Goal: Transaction & Acquisition: Purchase product/service

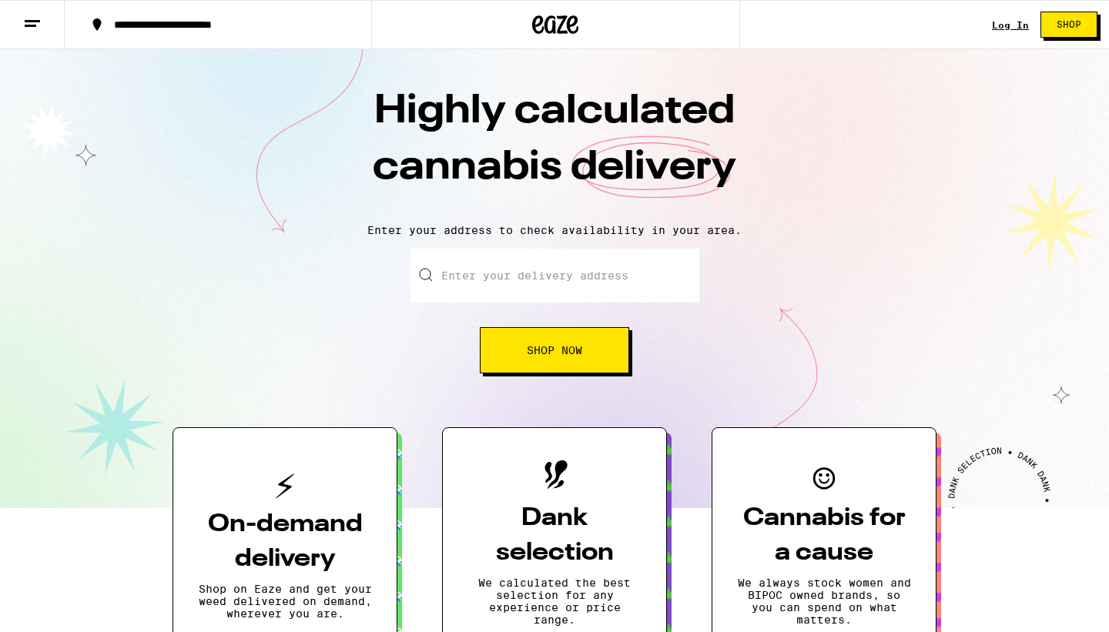
click at [28, 23] on icon at bounding box center [32, 24] width 18 height 18
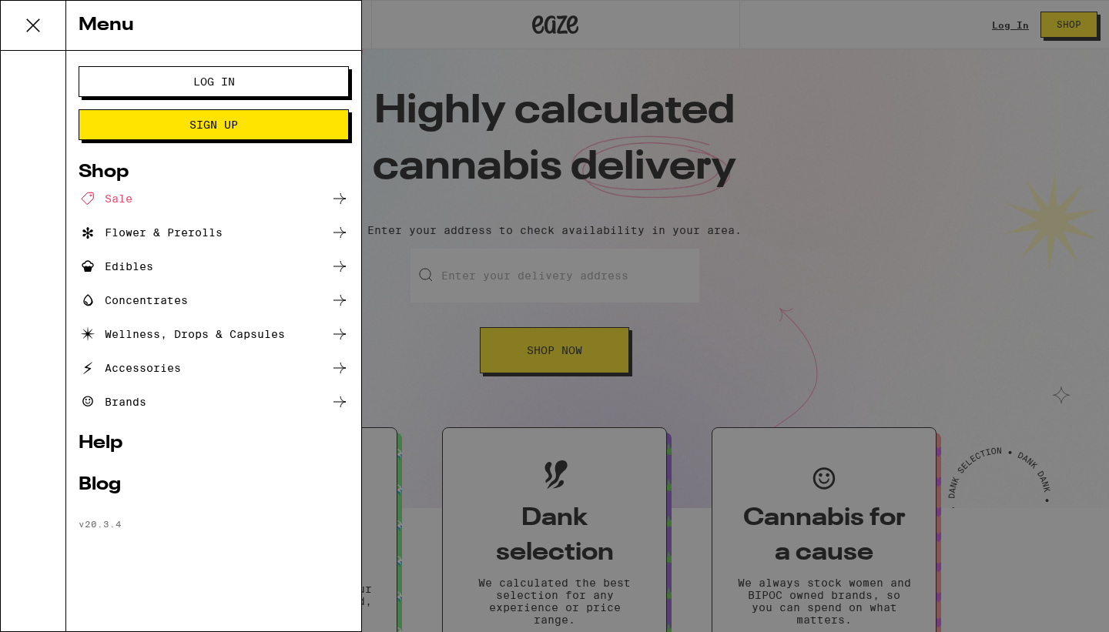
click at [47, 353] on div at bounding box center [33, 341] width 65 height 581
click at [500, 248] on div "Menu Log In Sign Up Shop Sale Flower & Prerolls Edibles Concentrates Wellness, …" at bounding box center [554, 316] width 1109 height 632
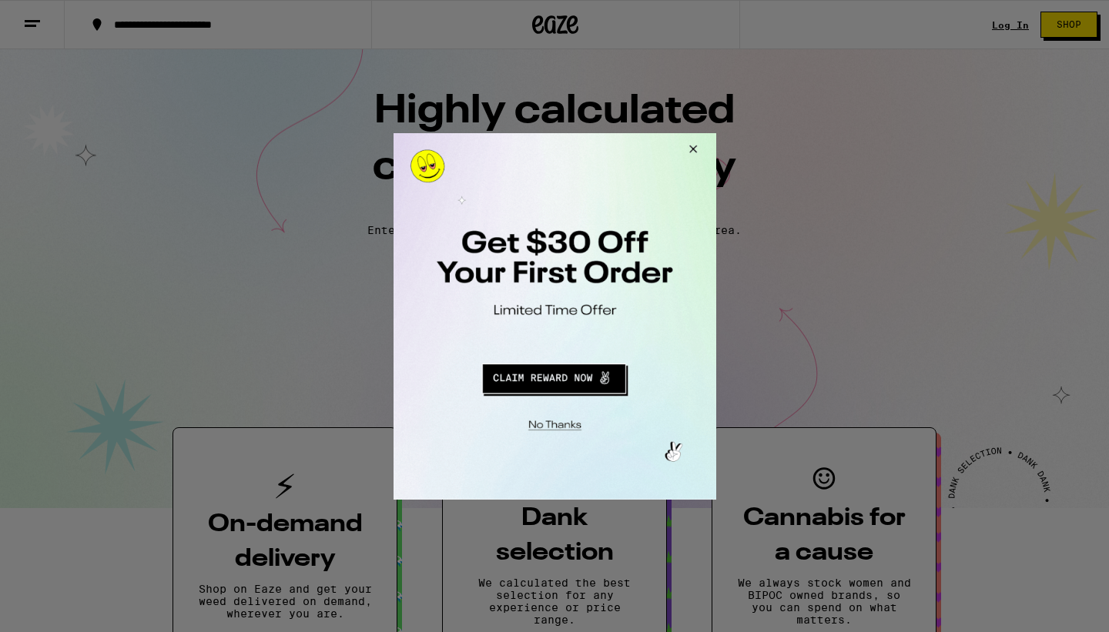
click at [555, 27] on div at bounding box center [554, 316] width 1109 height 632
click at [694, 145] on button "Close Modal" at bounding box center [690, 150] width 42 height 37
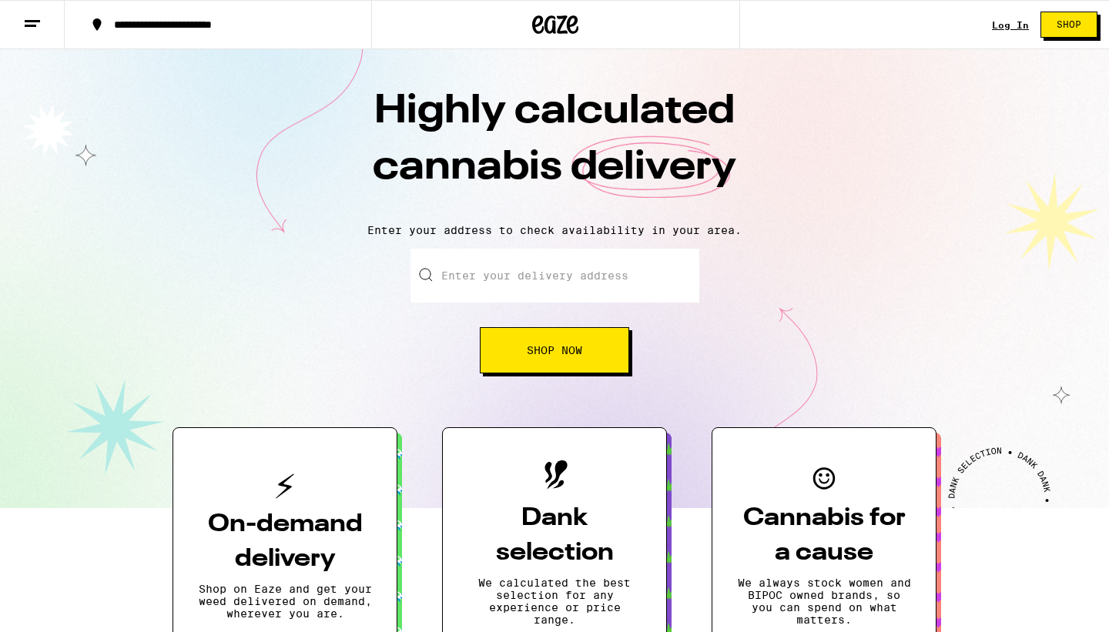
click at [481, 296] on input "Enter your delivery address" at bounding box center [554, 276] width 289 height 54
click at [490, 279] on input "Enter your delivery address" at bounding box center [554, 276] width 289 height 54
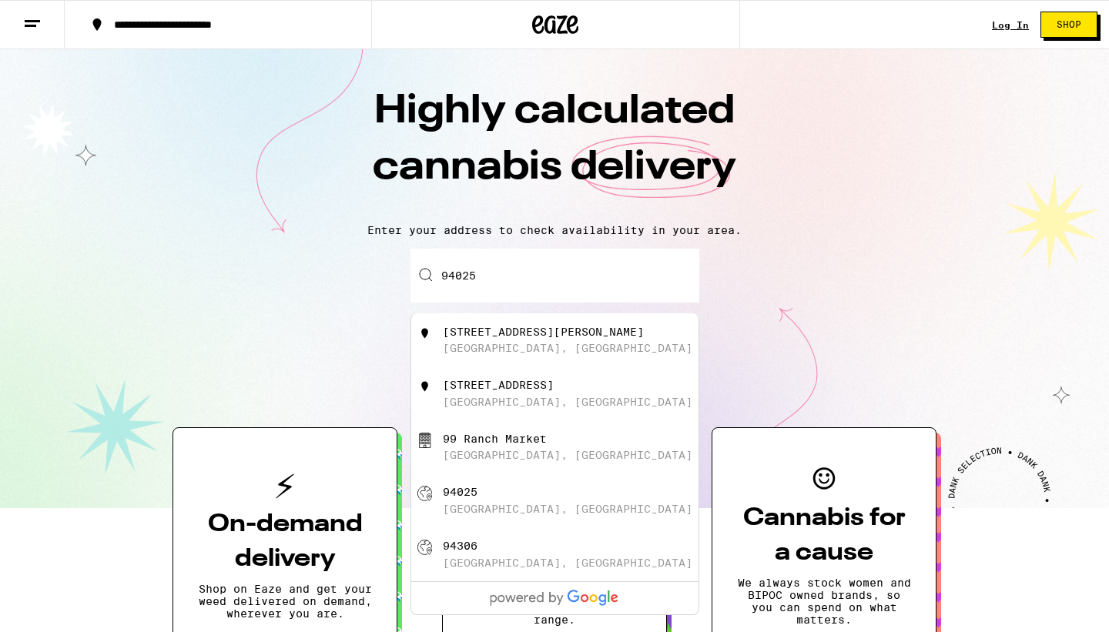
type input "[GEOGRAPHIC_DATA]"
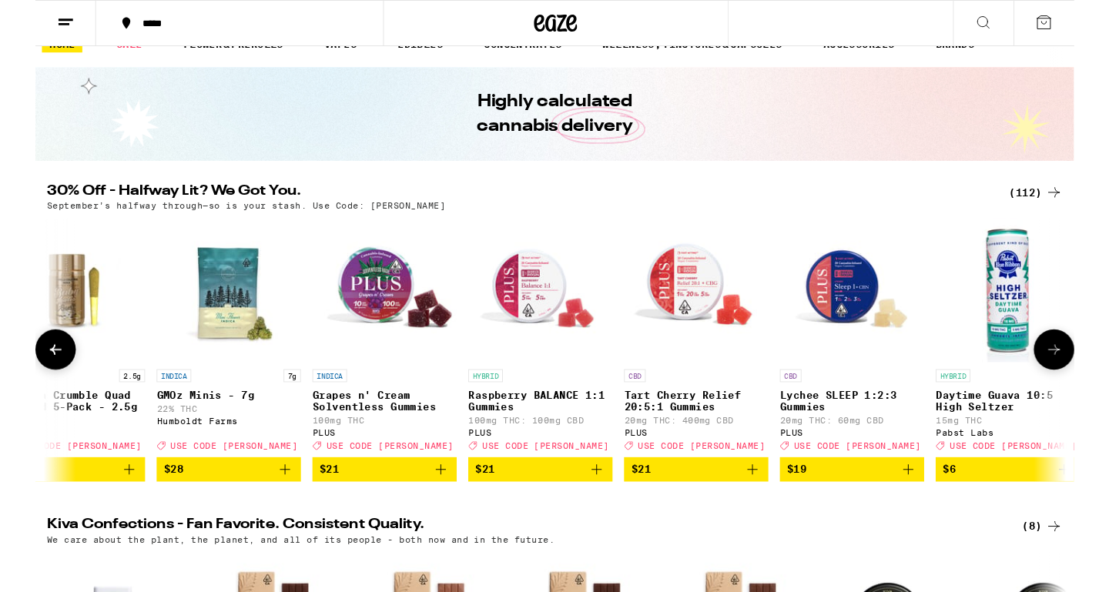
scroll to position [25, 0]
